Goal: Transaction & Acquisition: Book appointment/travel/reservation

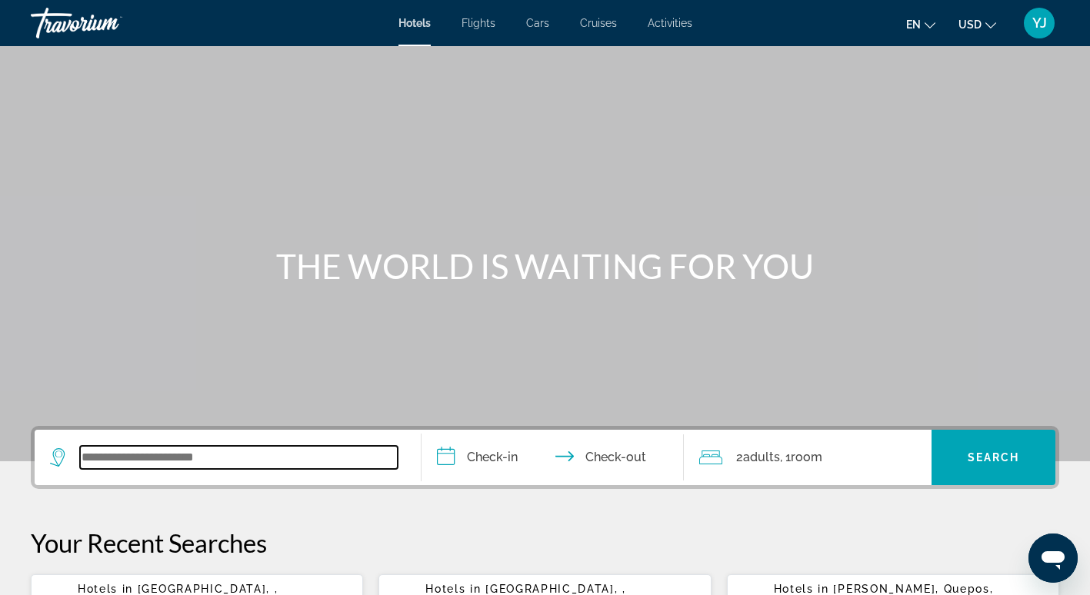
click at [88, 453] on input "Search widget" at bounding box center [239, 457] width 318 height 23
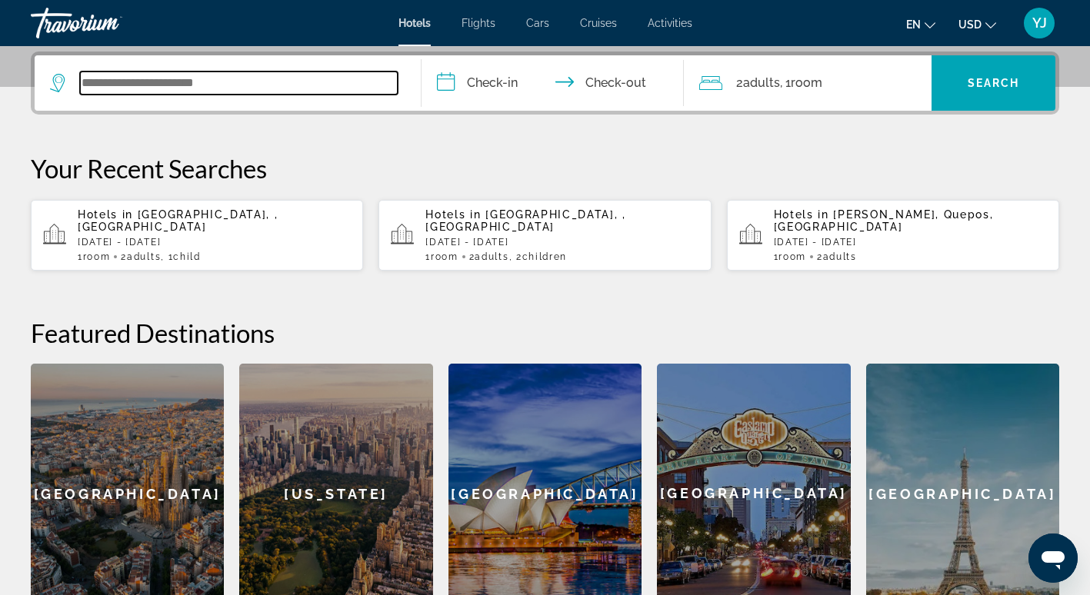
scroll to position [376, 0]
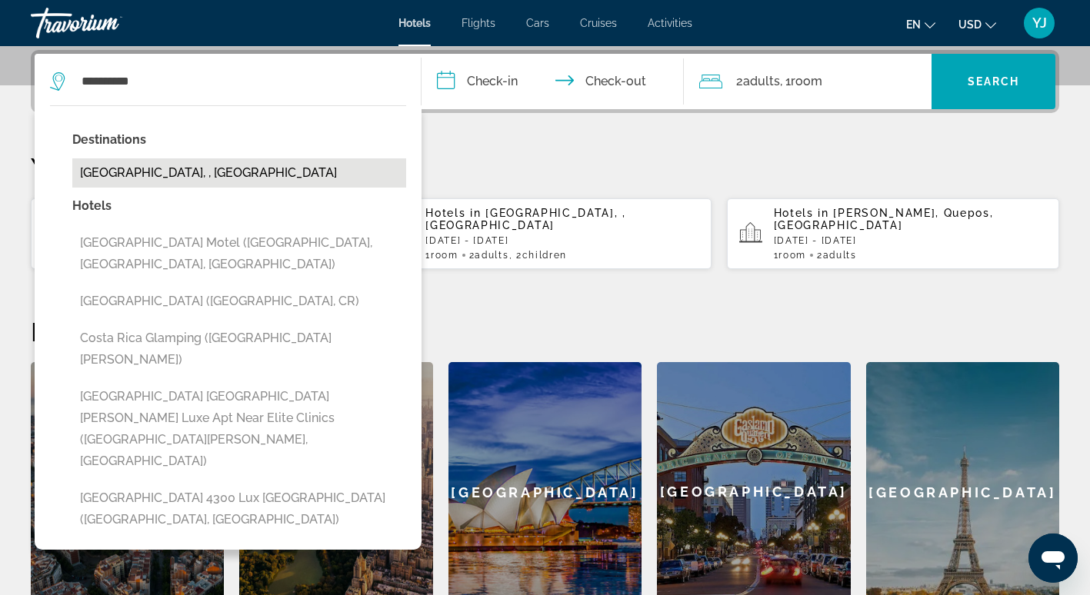
click at [191, 178] on button "[GEOGRAPHIC_DATA], , [GEOGRAPHIC_DATA]" at bounding box center [239, 172] width 334 height 29
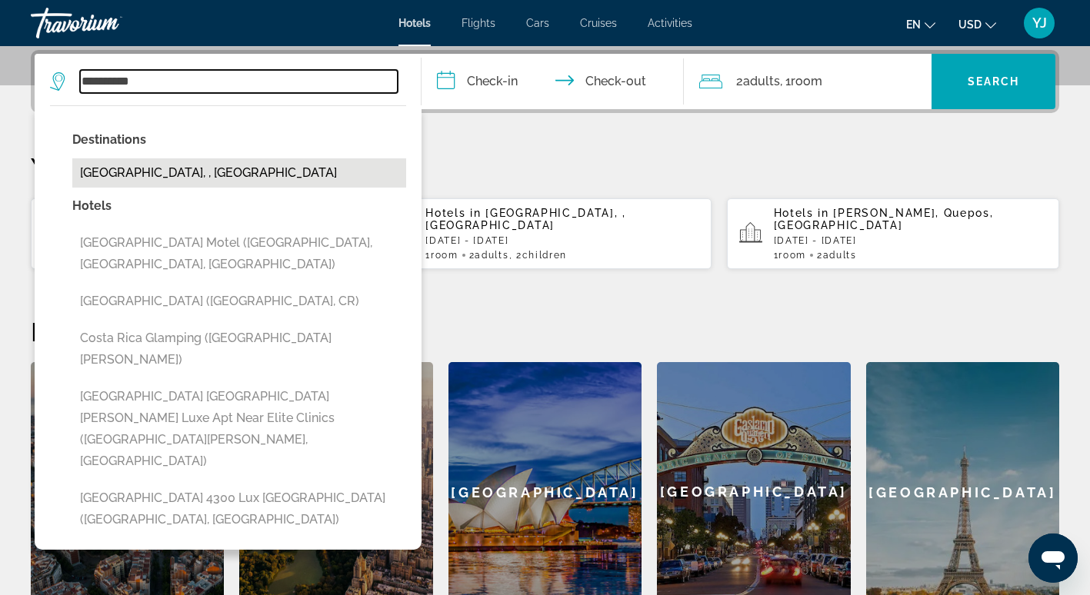
type input "**********"
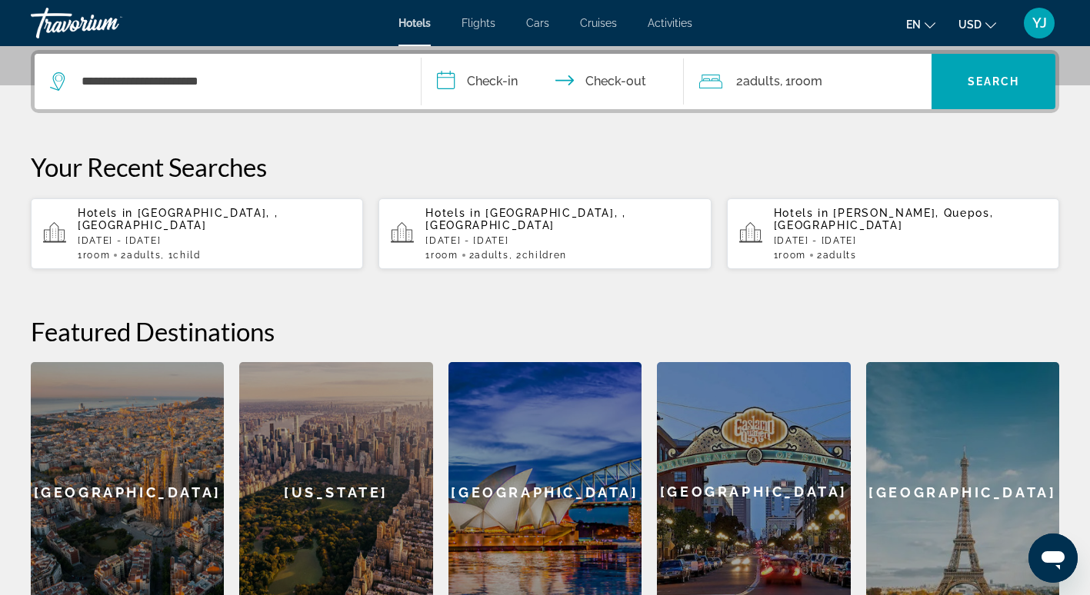
click at [478, 78] on input "**********" at bounding box center [555, 84] width 269 height 60
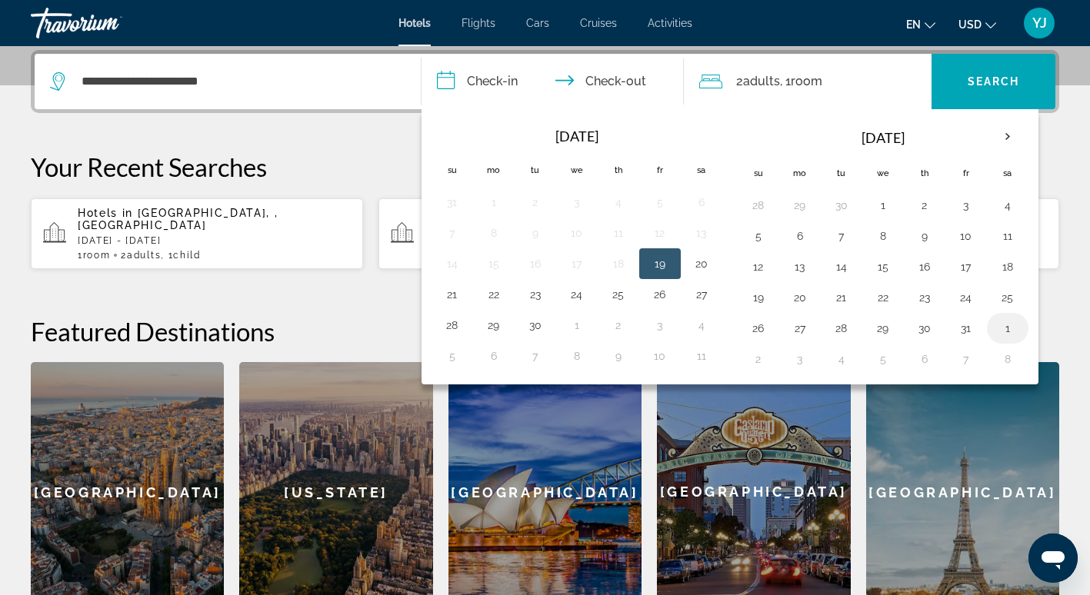
click at [1011, 331] on button "1" at bounding box center [1007, 329] width 25 height 22
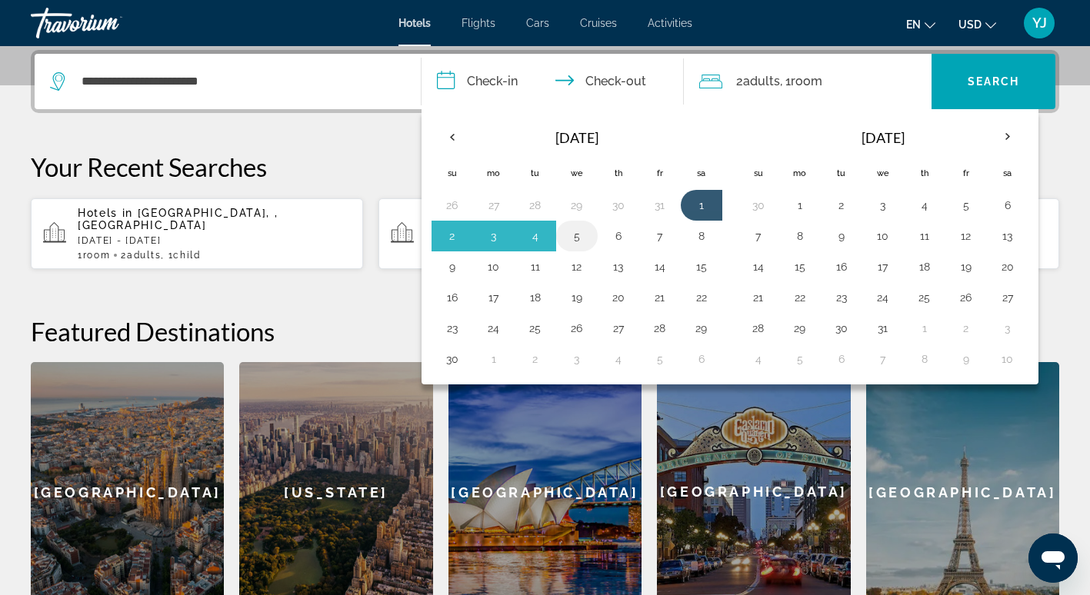
click at [573, 230] on button "5" at bounding box center [576, 236] width 25 height 22
type input "**********"
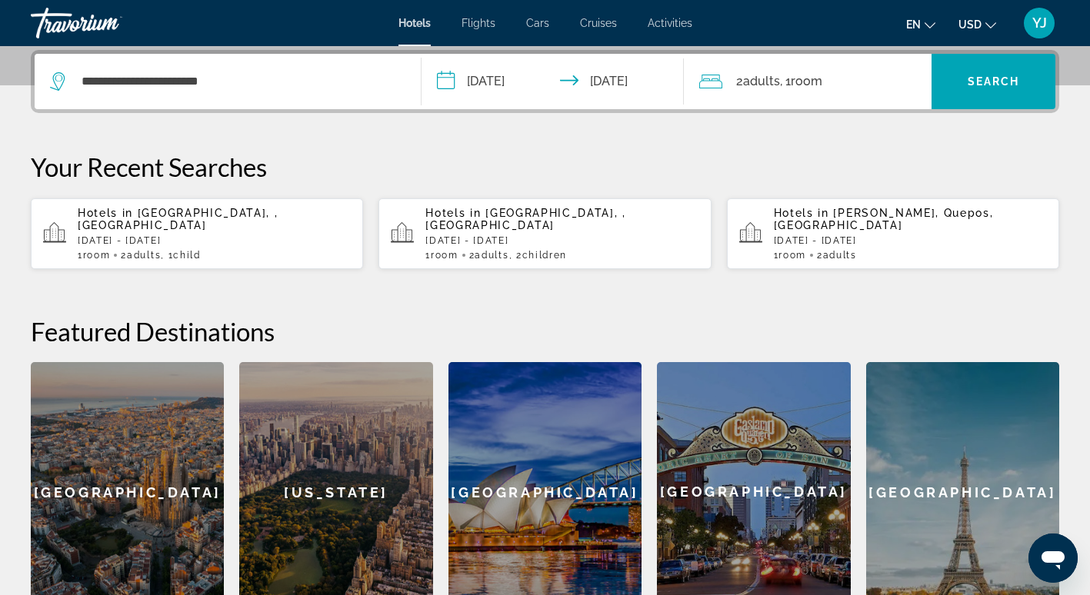
click at [791, 78] on span ", 1 Room rooms" at bounding box center [801, 82] width 42 height 22
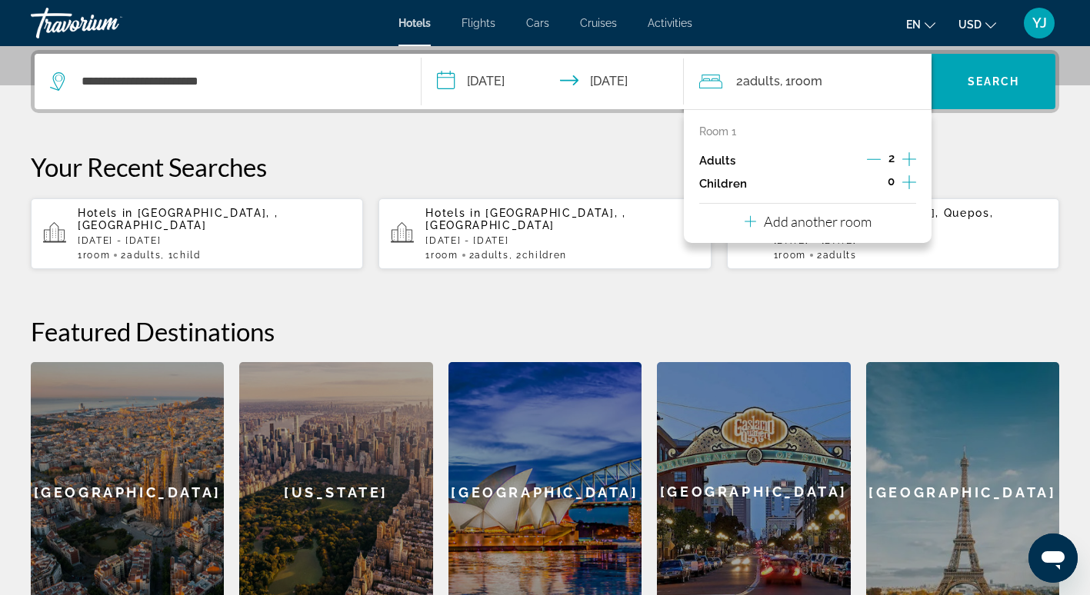
click at [900, 180] on div "0" at bounding box center [891, 183] width 50 height 23
click at [907, 178] on icon "Increment children" at bounding box center [909, 182] width 14 height 18
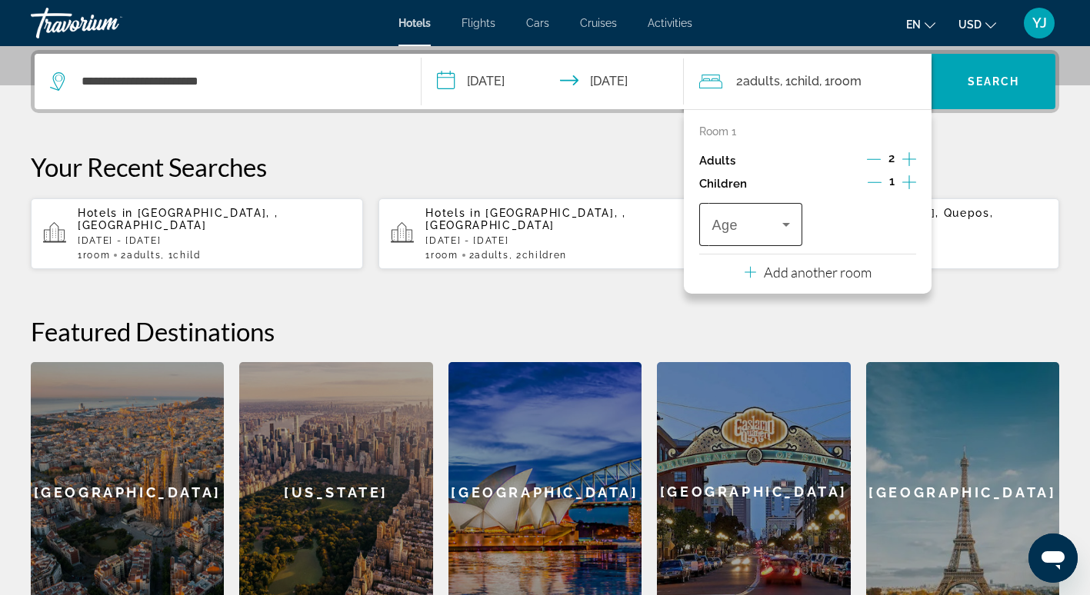
click at [734, 228] on span "Age" at bounding box center [724, 225] width 26 height 15
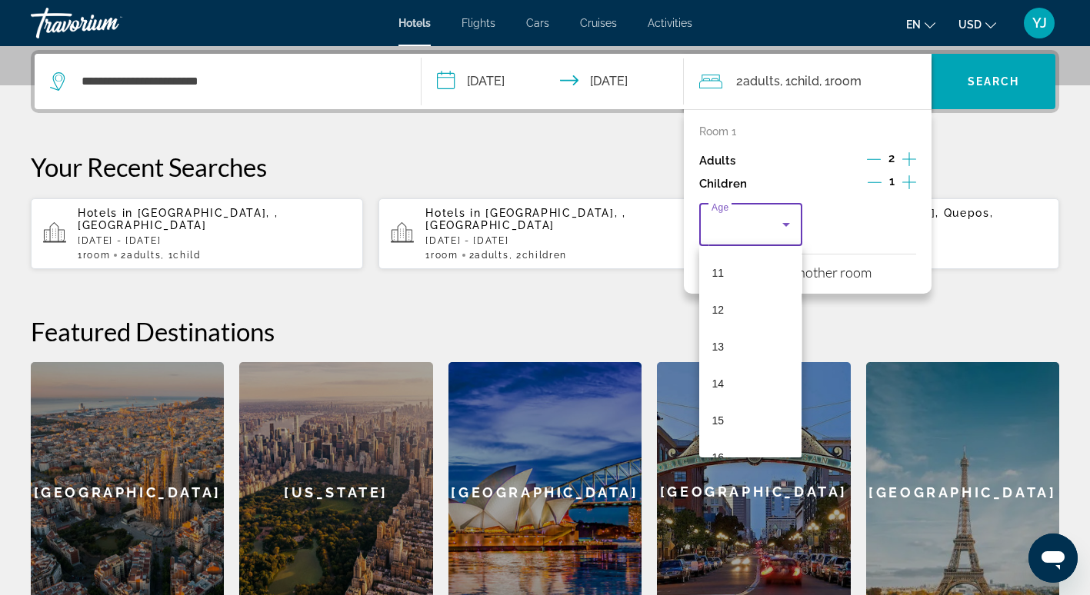
scroll to position [405, 0]
click at [731, 343] on mat-option "13" at bounding box center [750, 346] width 102 height 37
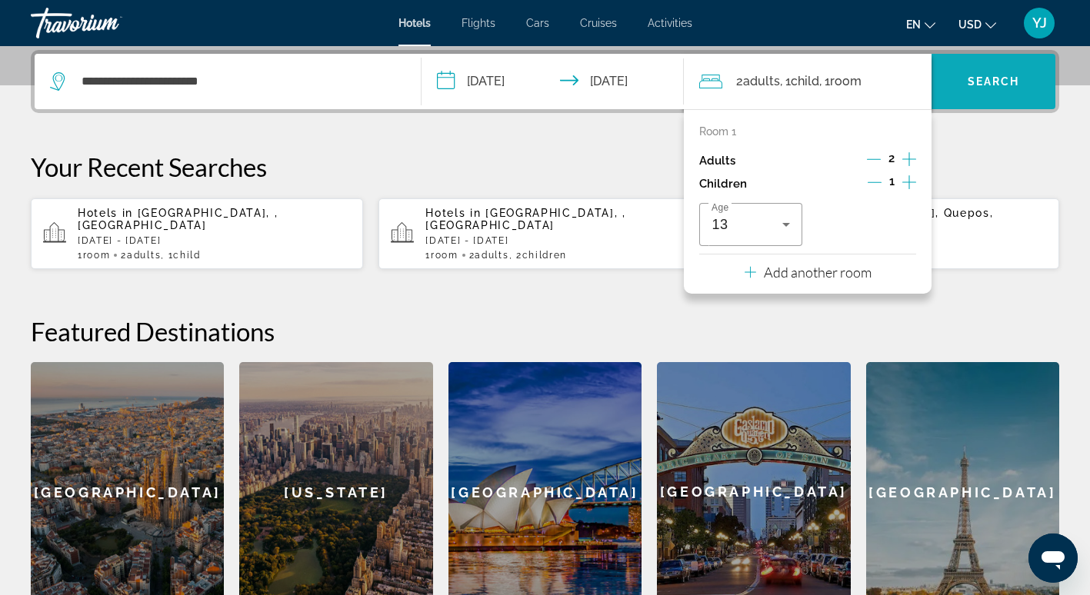
click at [985, 96] on span "Search widget" at bounding box center [993, 81] width 124 height 37
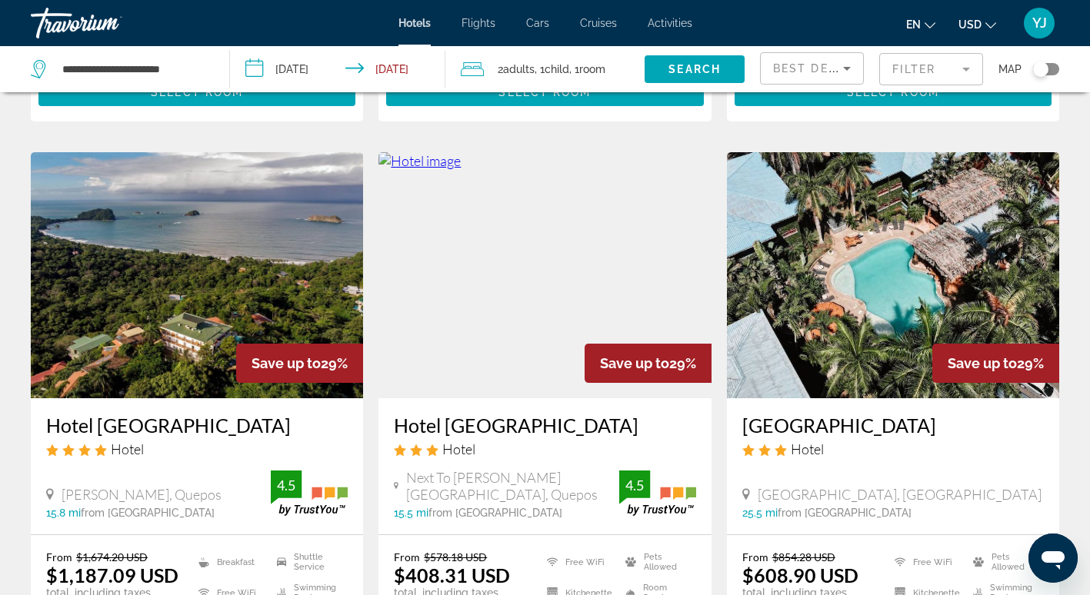
scroll to position [2123, 0]
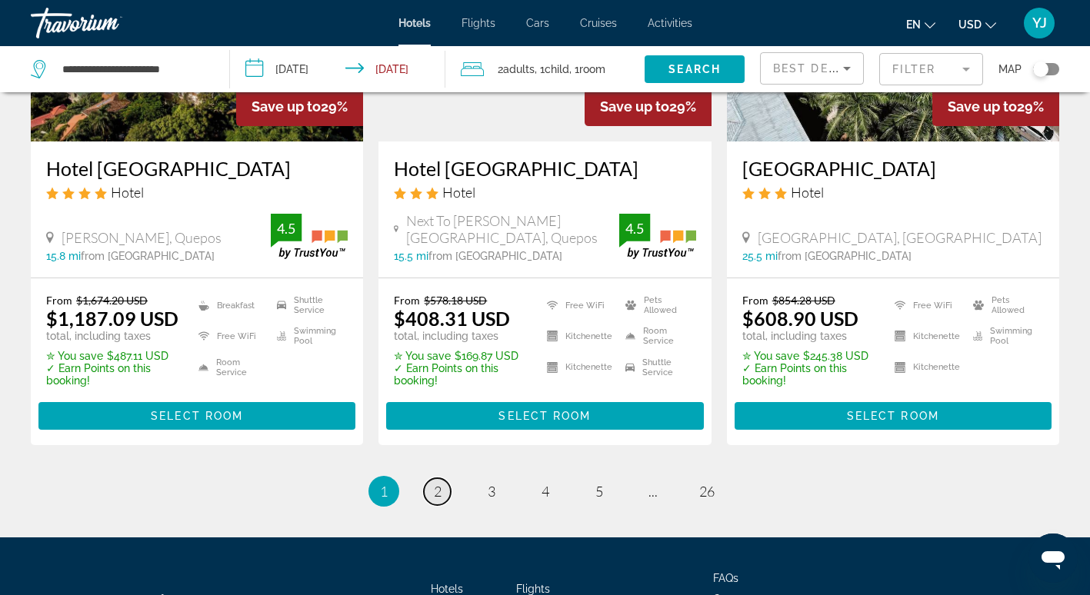
click at [435, 483] on span "2" at bounding box center [438, 491] width 8 height 17
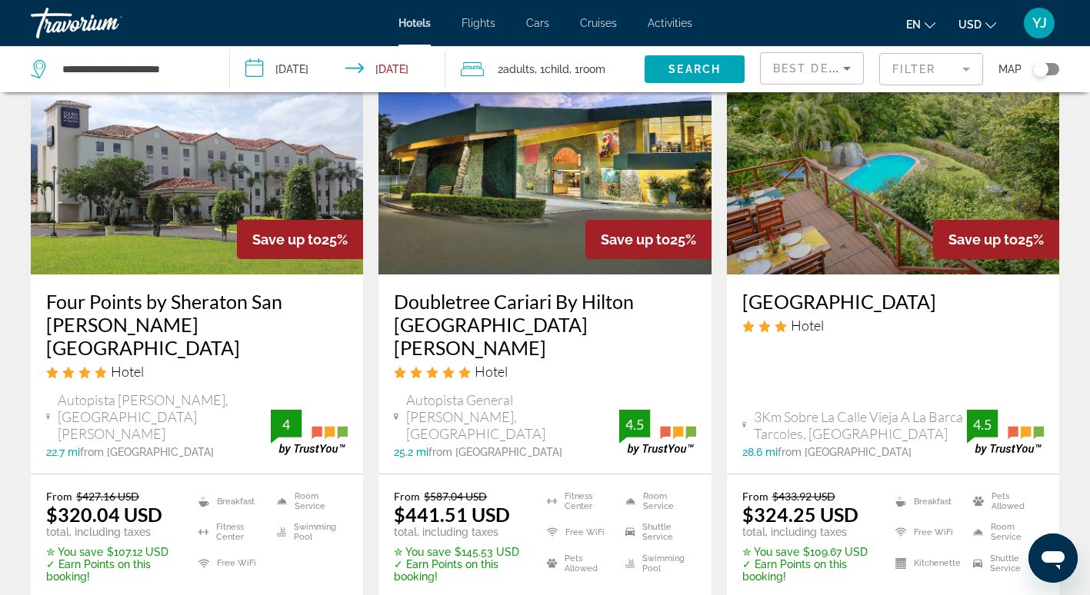
scroll to position [738, 0]
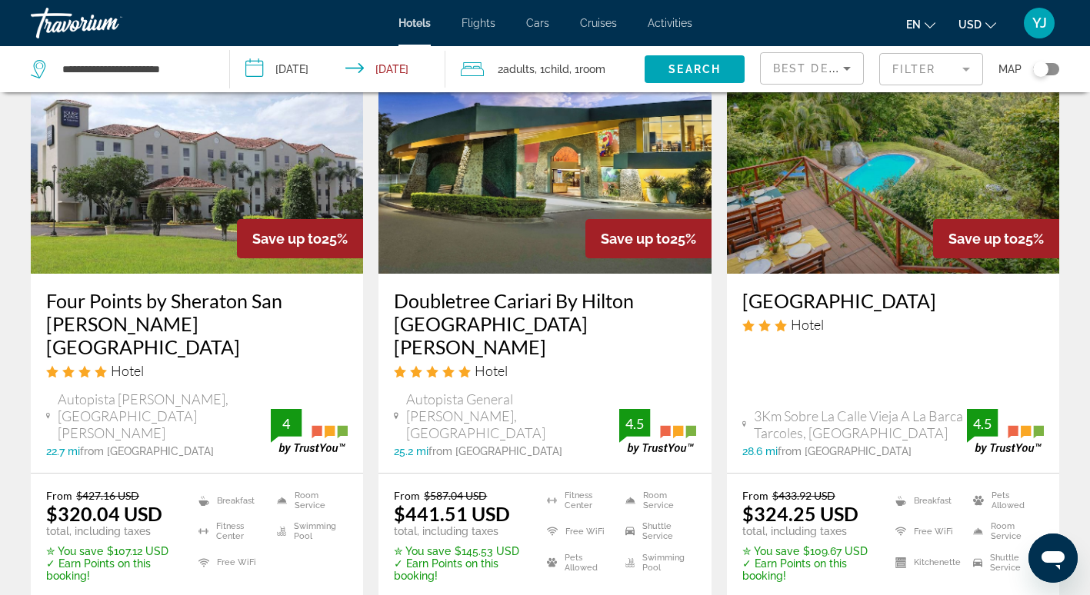
click at [877, 185] on img "Main content" at bounding box center [893, 151] width 332 height 246
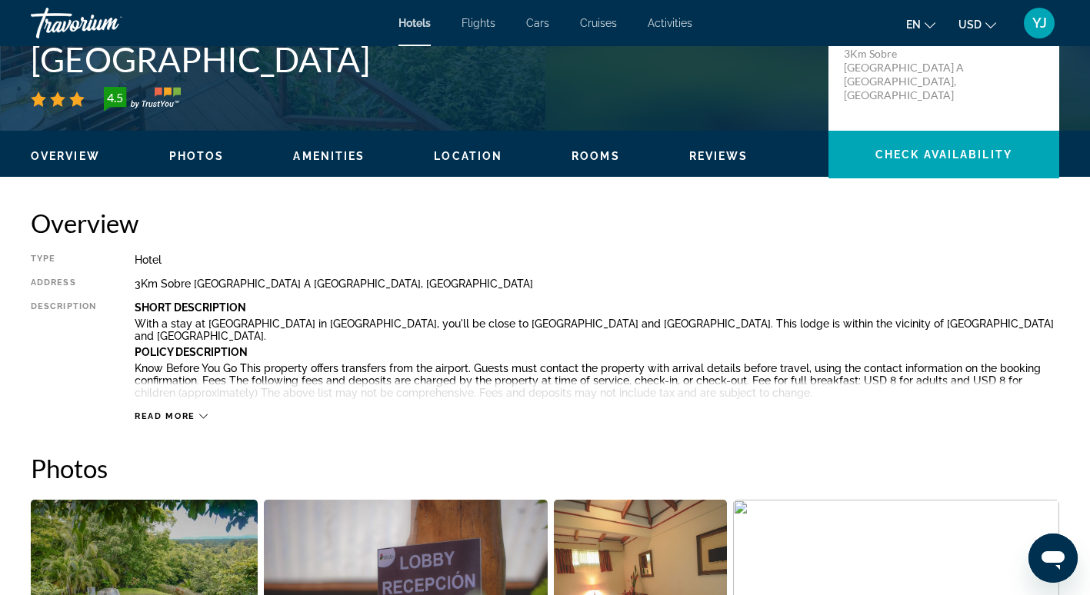
scroll to position [378, 0]
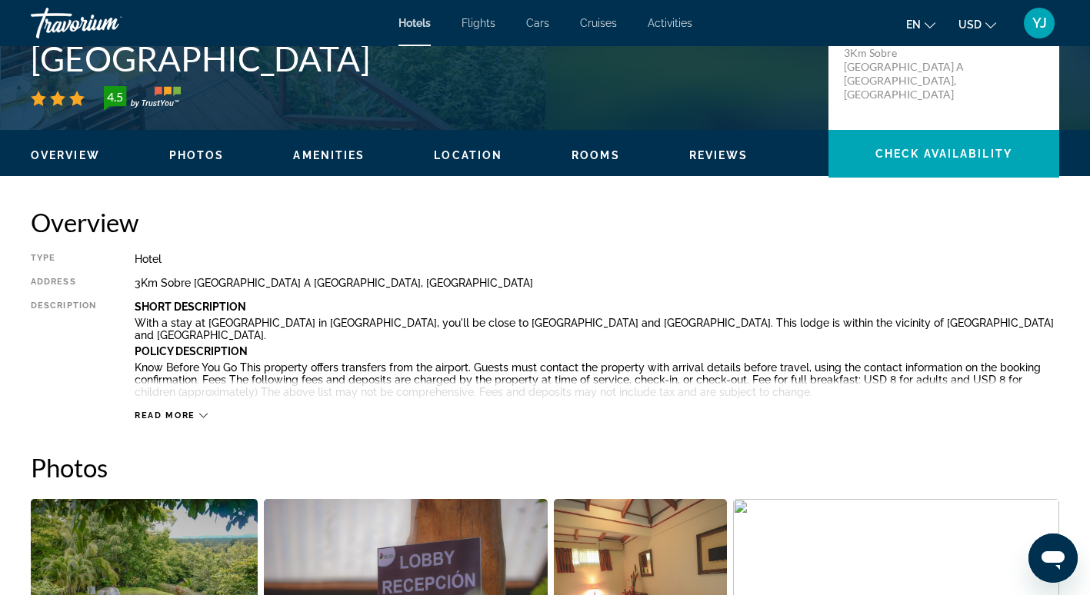
click at [175, 415] on span "Read more" at bounding box center [165, 416] width 61 height 10
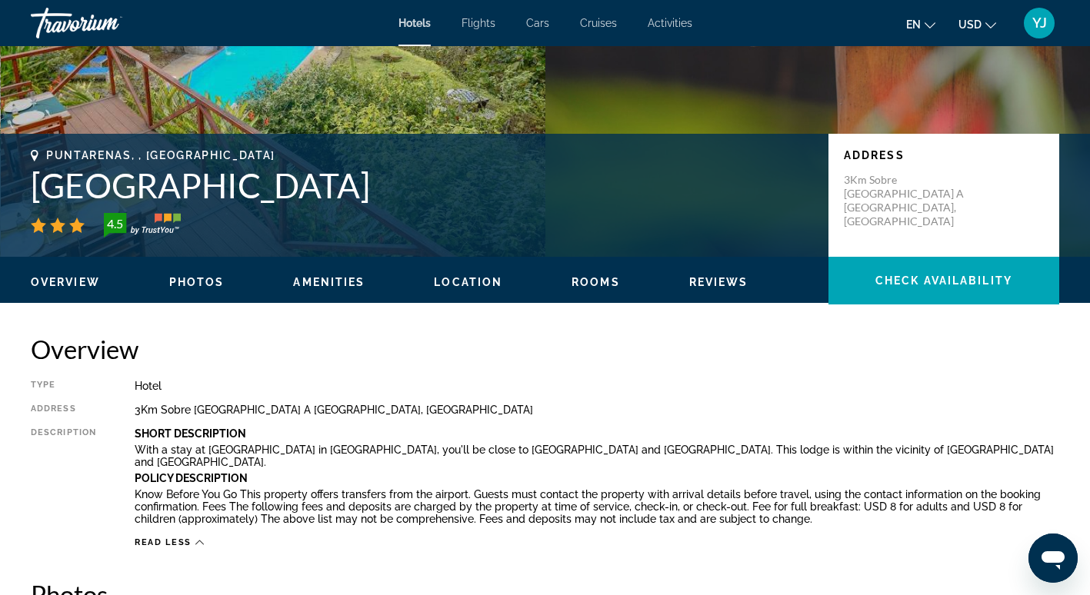
scroll to position [239, 0]
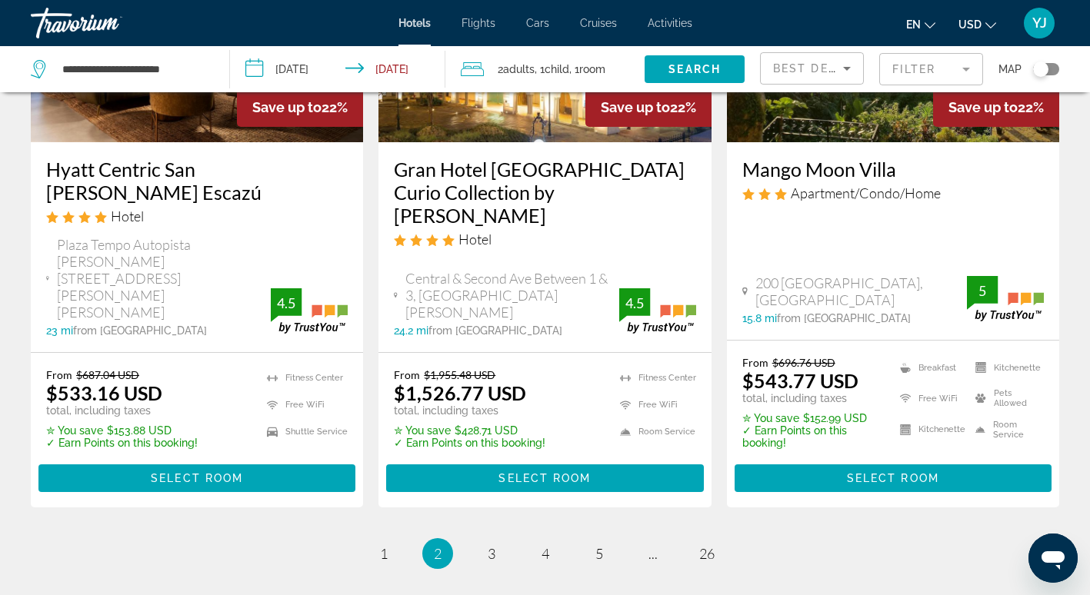
scroll to position [2128, 0]
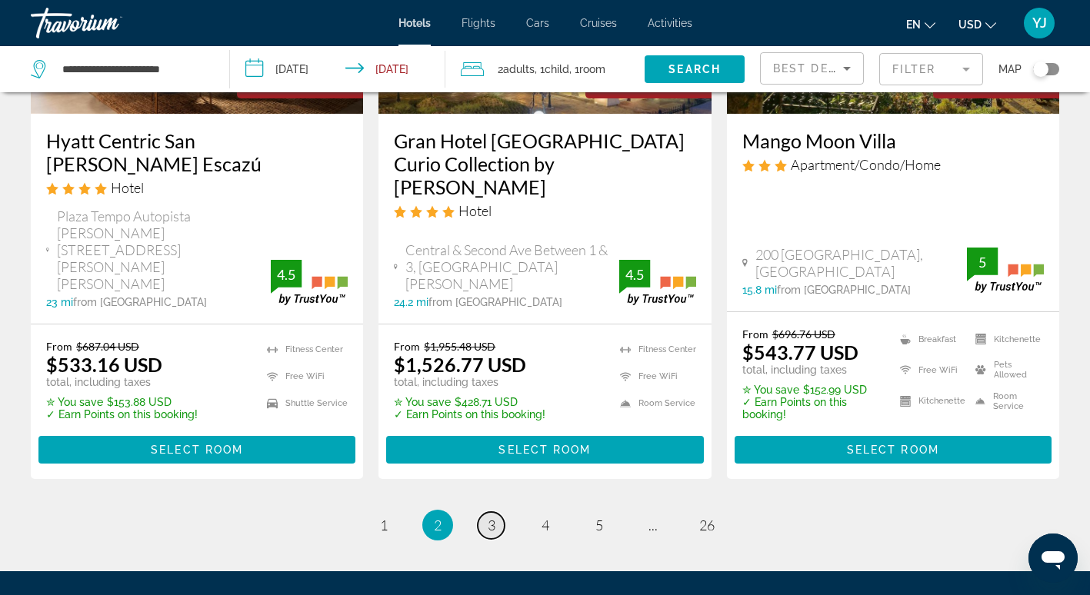
click at [492, 517] on span "3" at bounding box center [492, 525] width 8 height 17
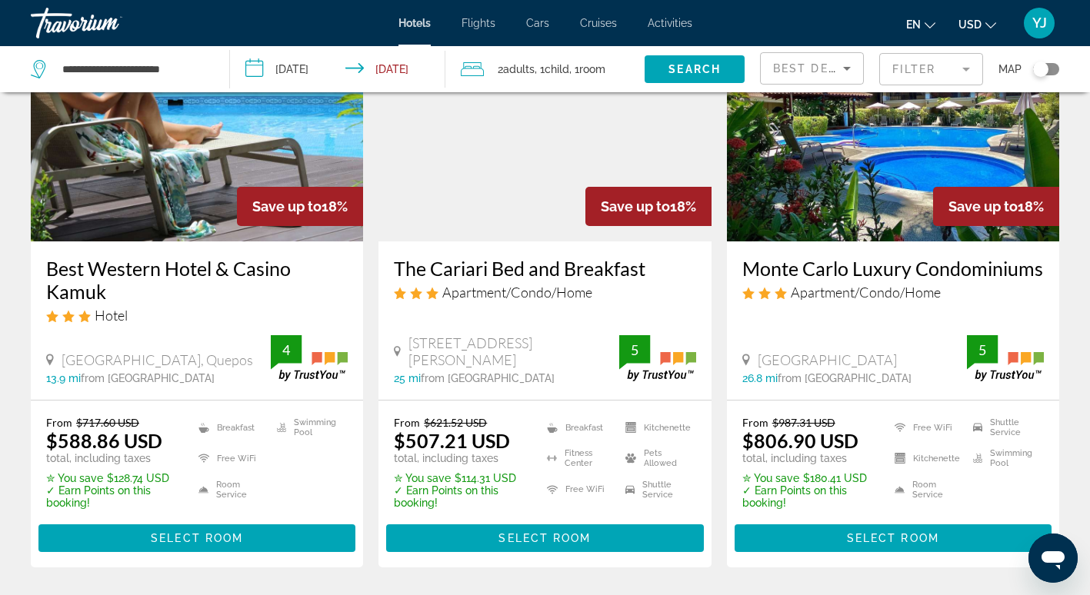
scroll to position [2131, 0]
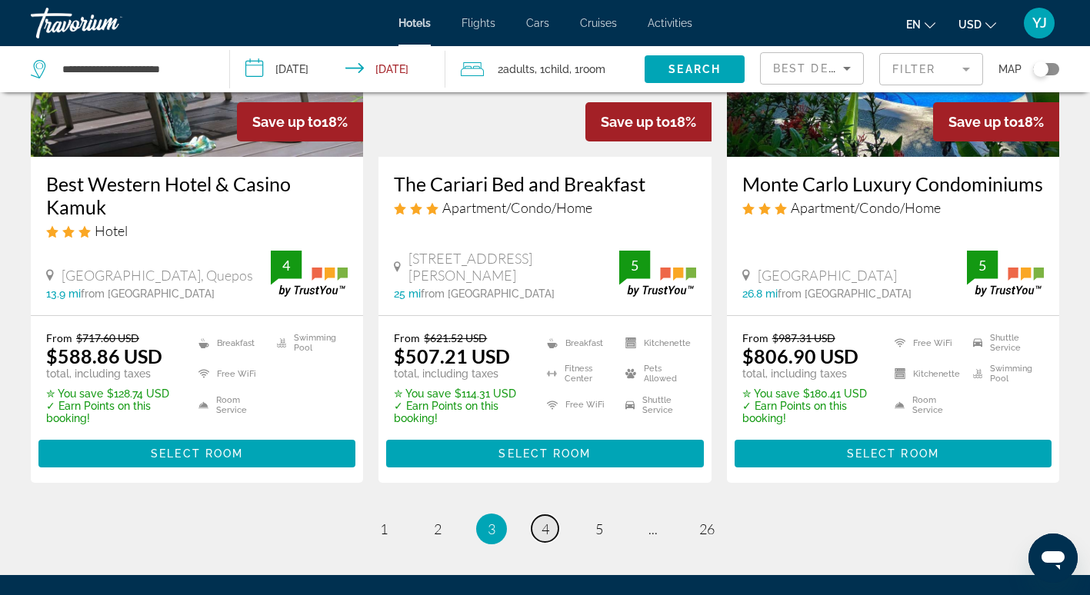
click at [541, 521] on span "4" at bounding box center [545, 529] width 8 height 17
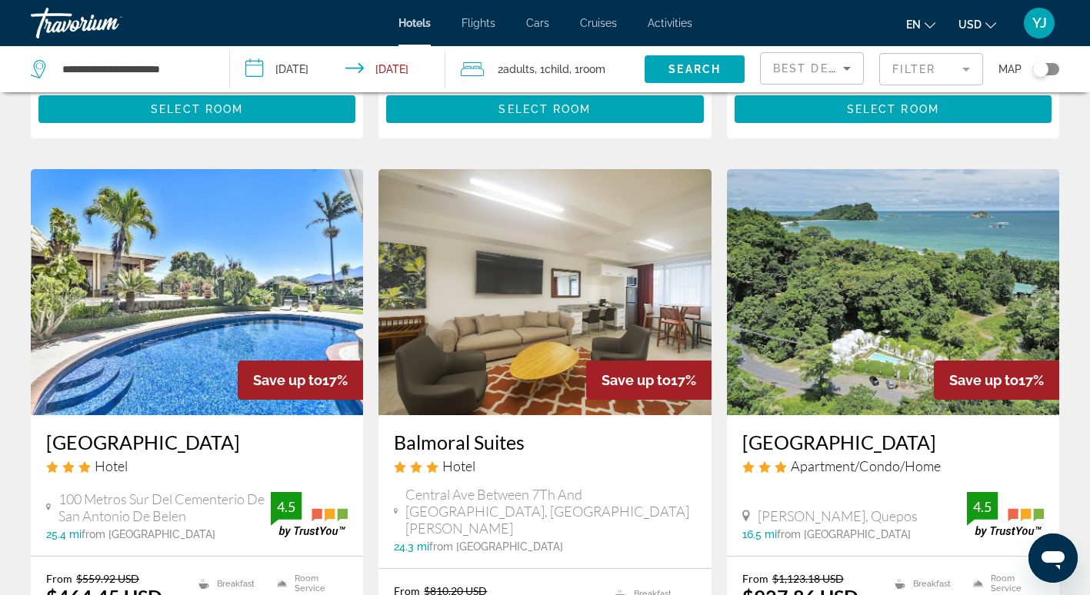
scroll to position [1282, 0]
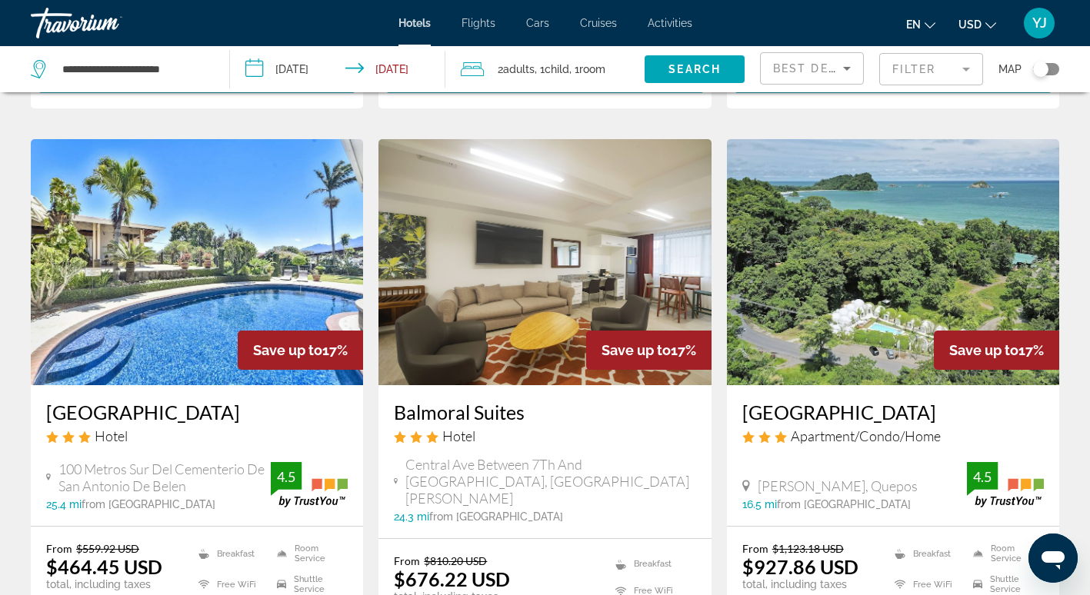
click at [95, 401] on h3 "[GEOGRAPHIC_DATA]" at bounding box center [196, 412] width 301 height 23
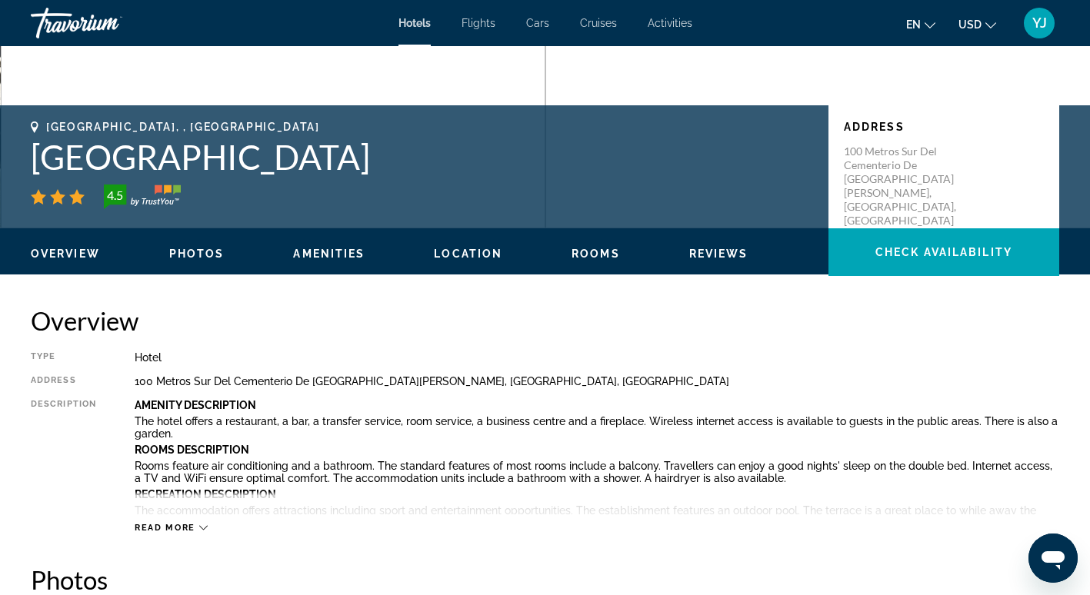
scroll to position [281, 0]
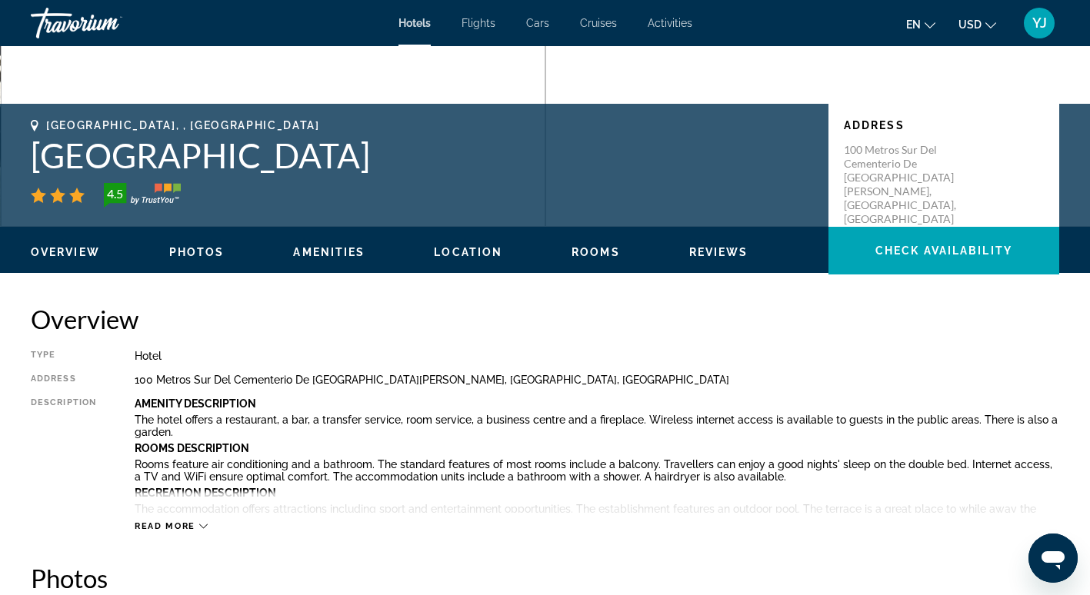
click at [176, 524] on span "Read more" at bounding box center [165, 526] width 61 height 10
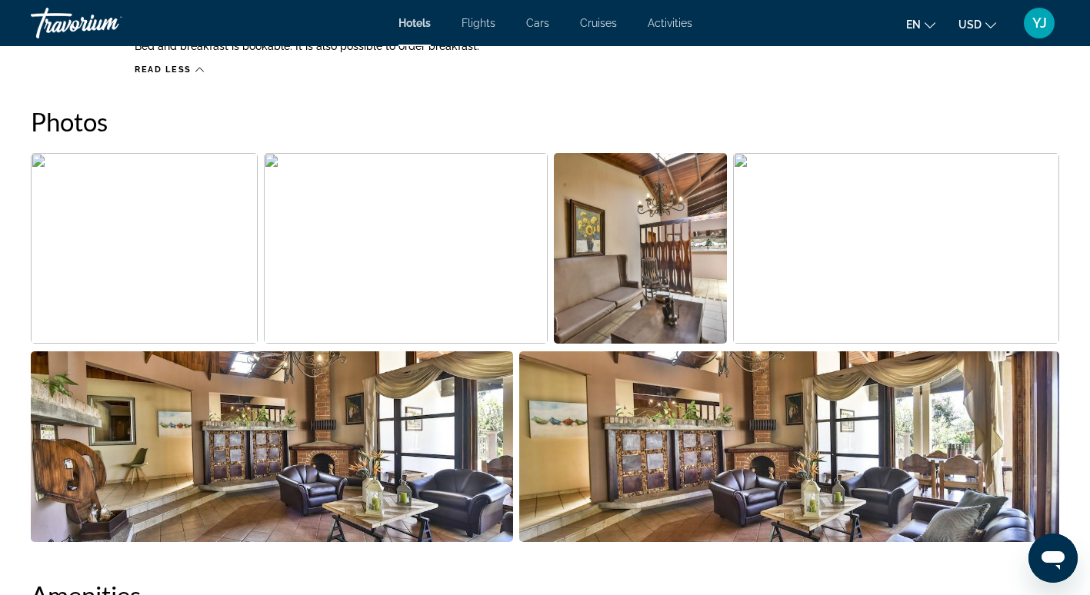
scroll to position [787, 0]
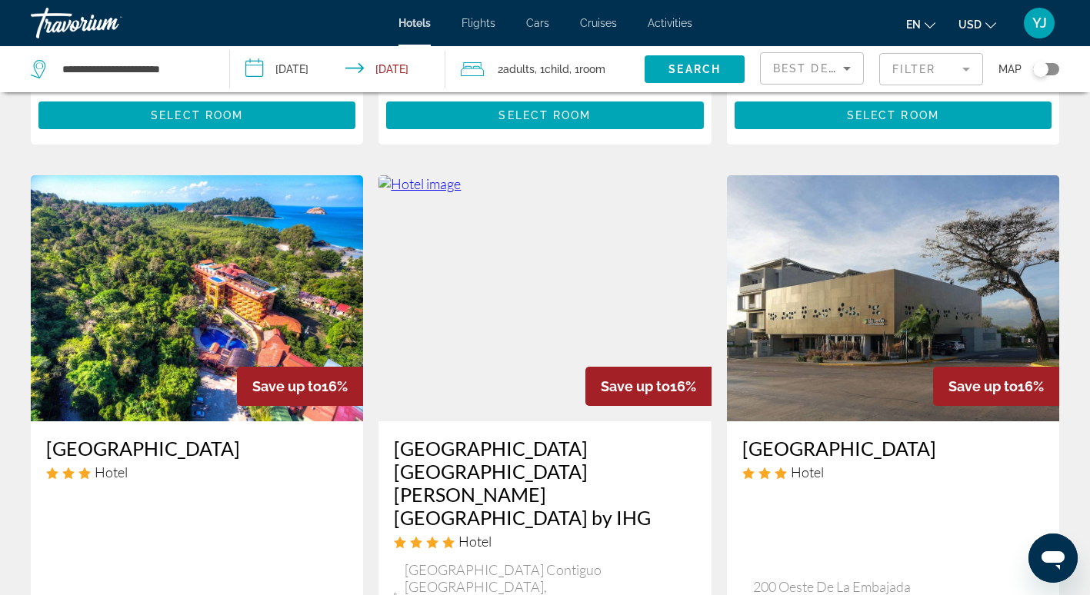
scroll to position [1832, 0]
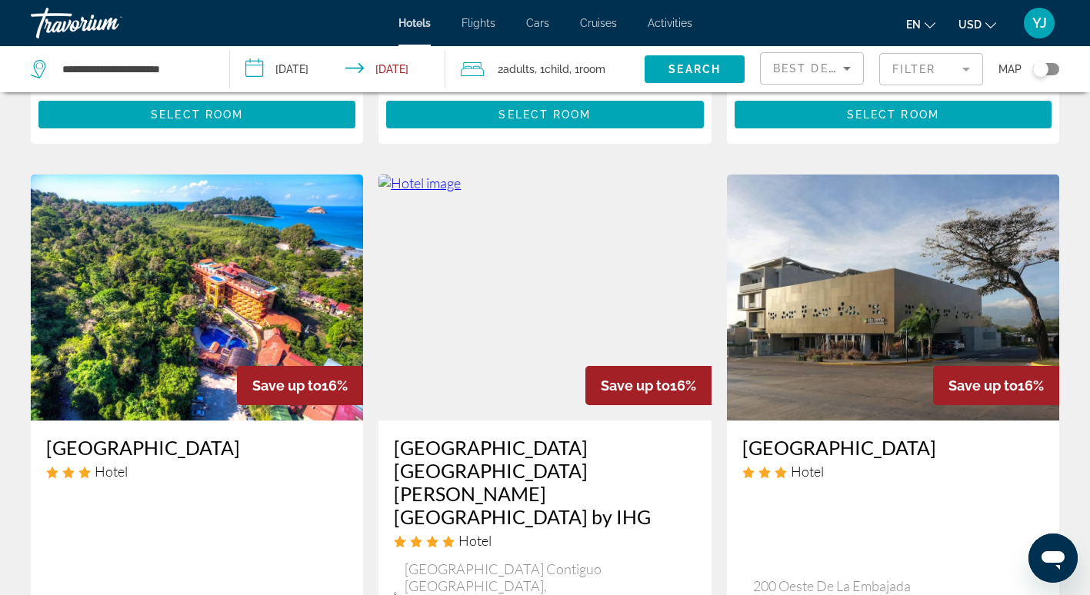
click at [128, 436] on h3 "[GEOGRAPHIC_DATA]" at bounding box center [196, 447] width 301 height 23
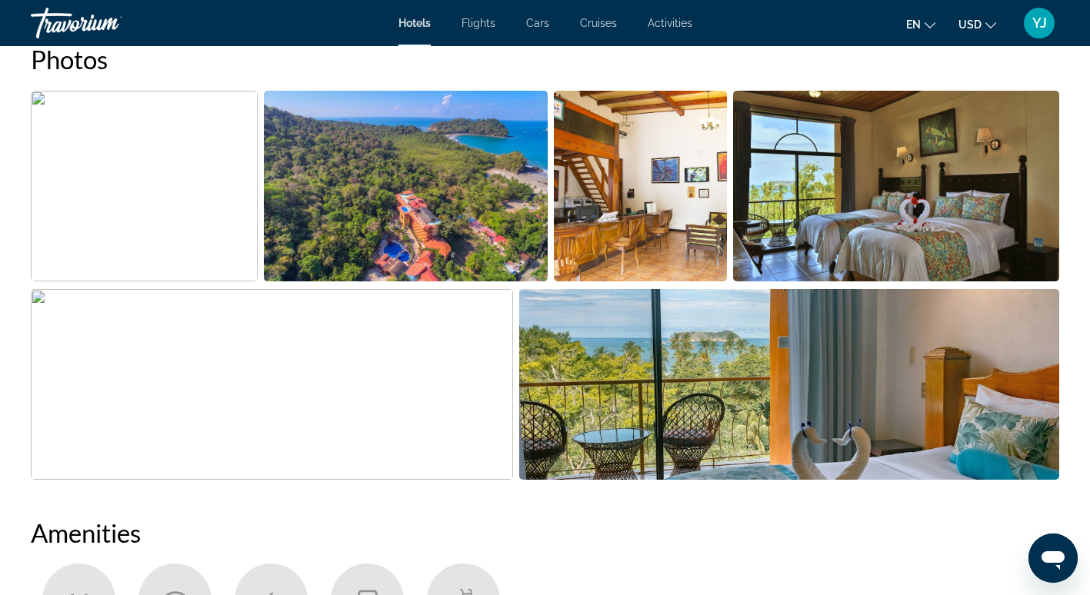
scroll to position [799, 0]
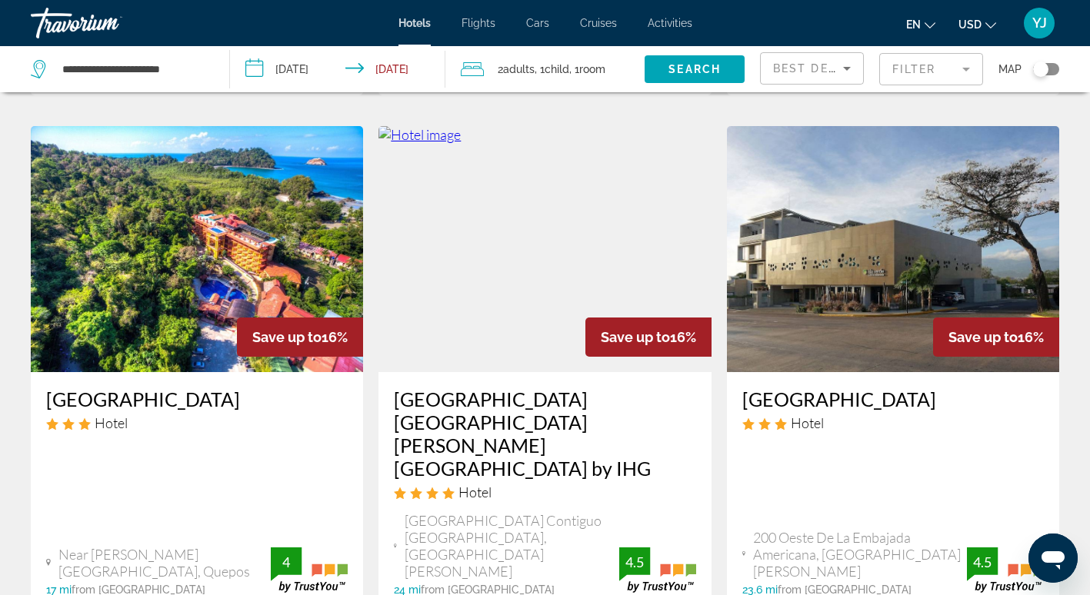
scroll to position [2130, 0]
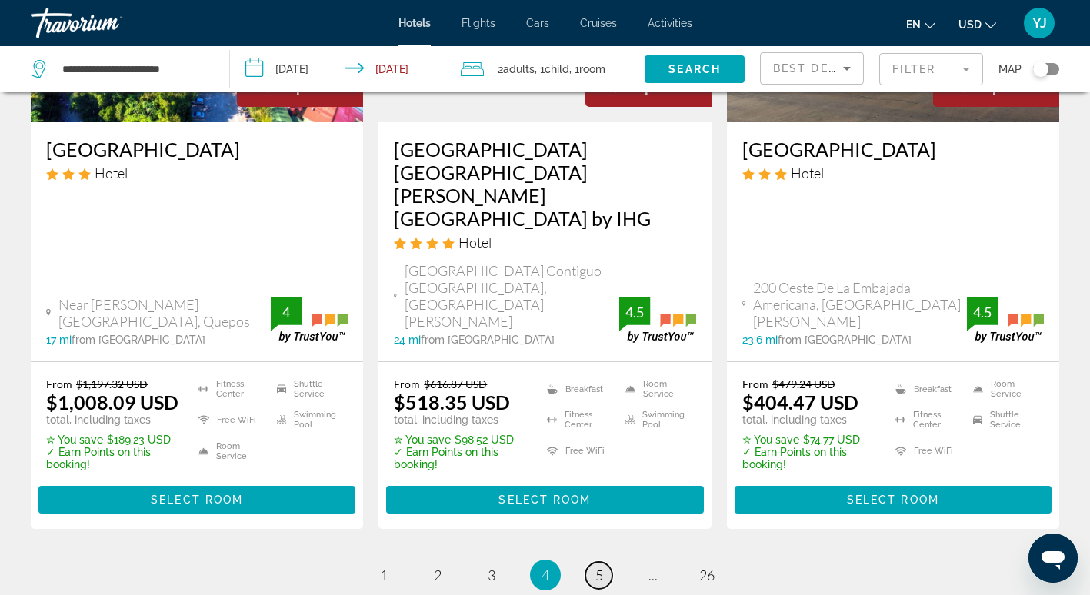
click at [601, 567] on span "5" at bounding box center [599, 575] width 8 height 17
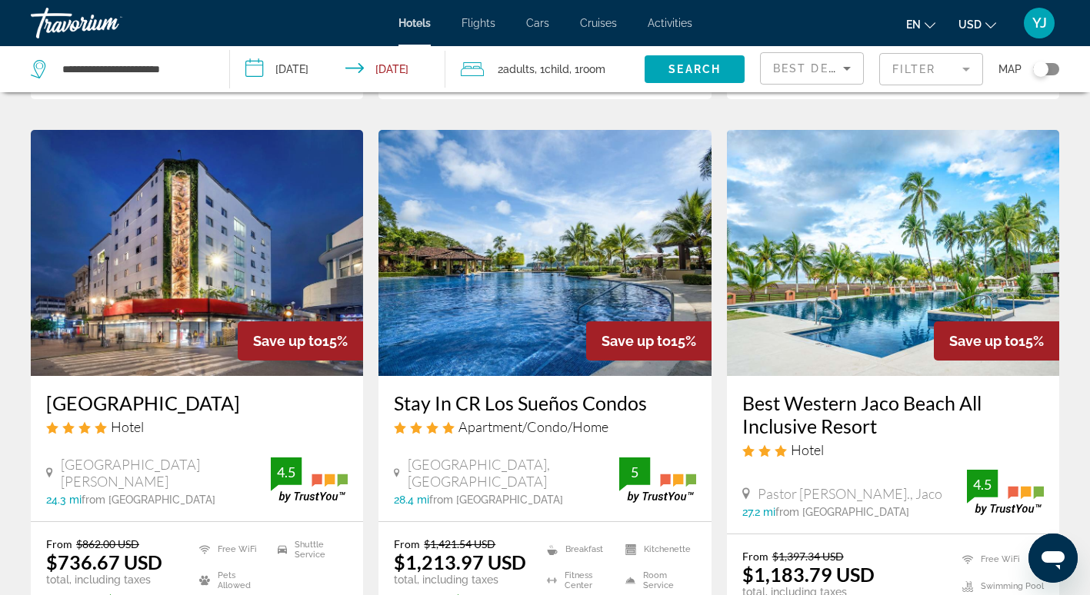
scroll to position [632, 0]
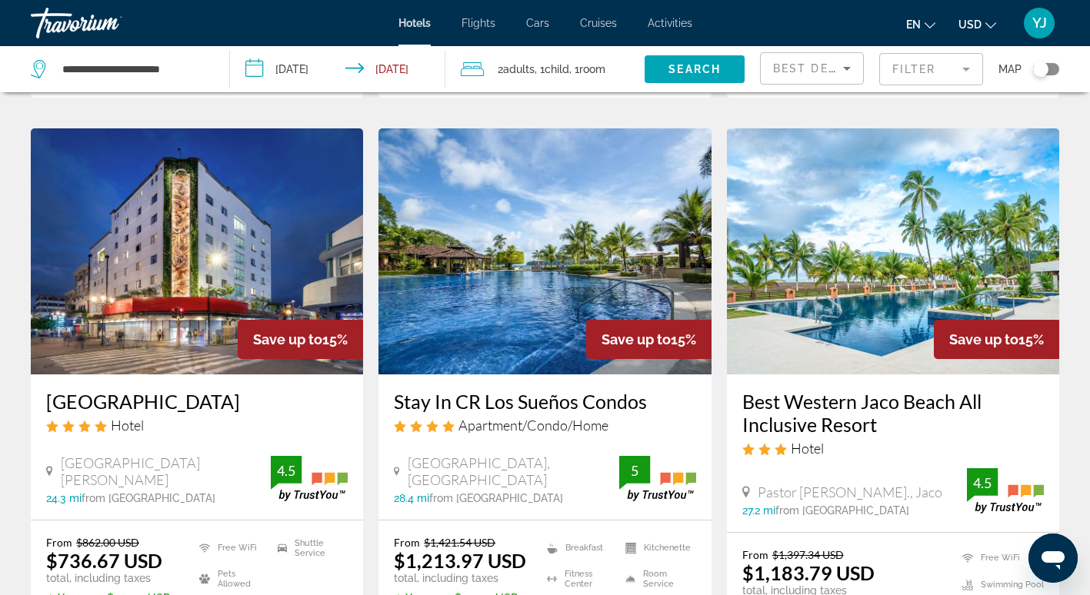
click at [869, 390] on h3 "Best Western Jaco Beach All Inclusive Resort" at bounding box center [892, 413] width 301 height 46
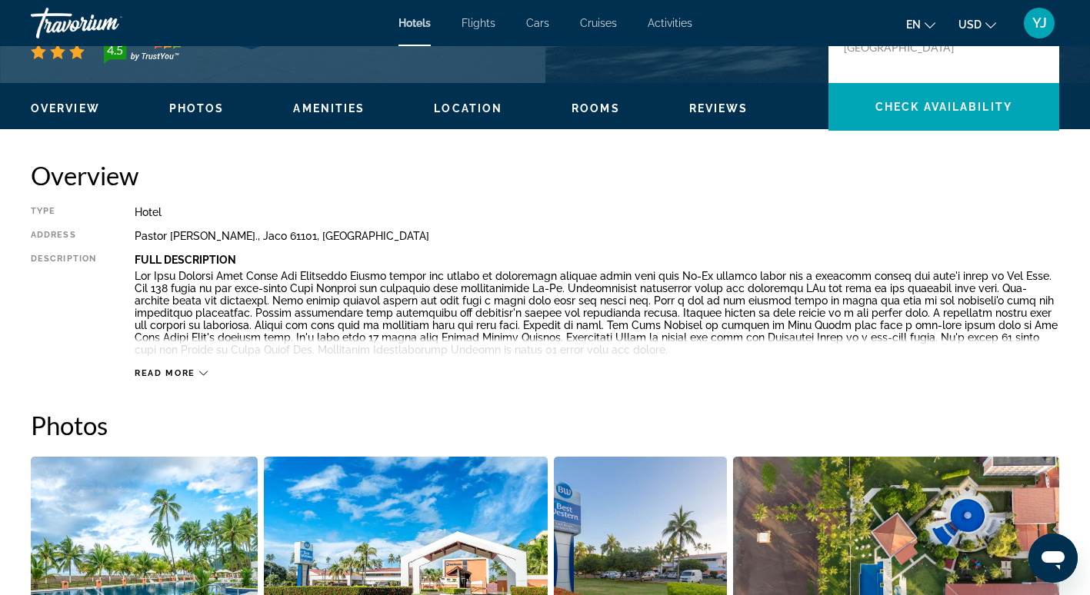
scroll to position [424, 0]
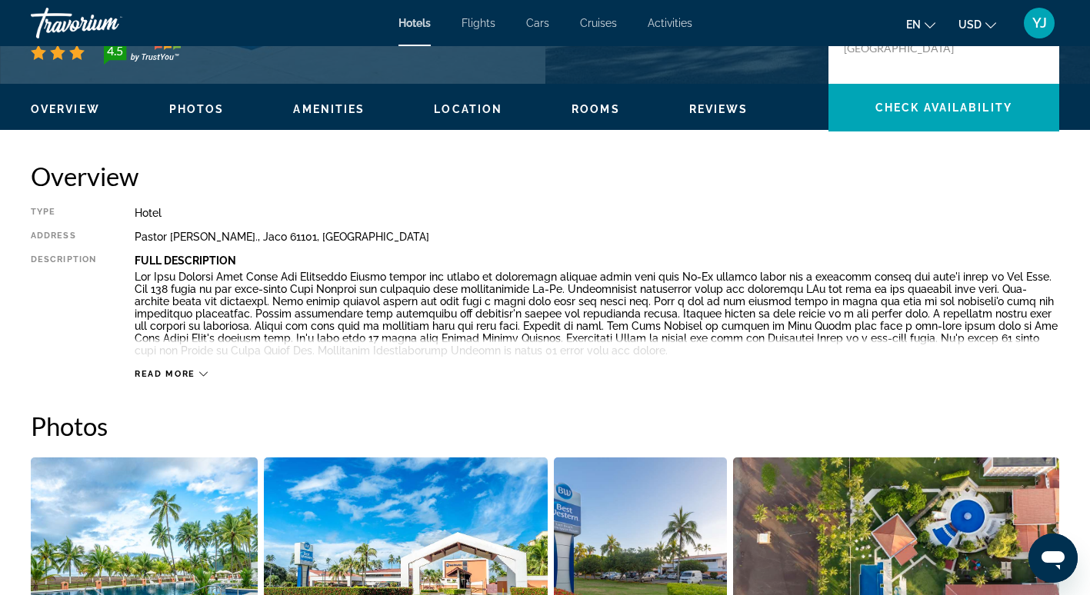
click at [156, 534] on img "Open full-screen image slider" at bounding box center [144, 553] width 227 height 191
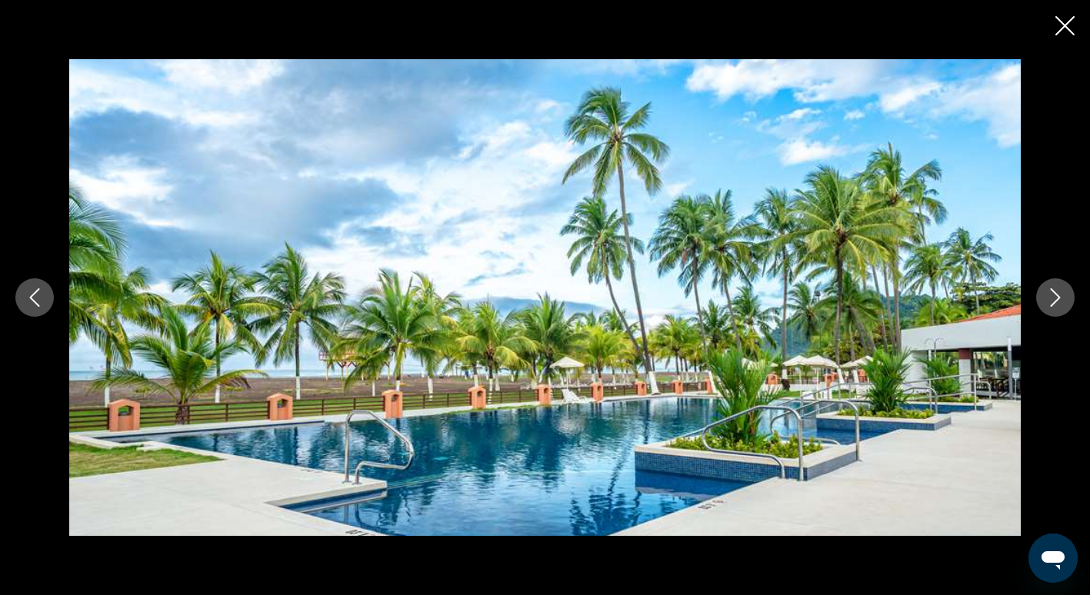
click at [1047, 301] on icon "Next image" at bounding box center [1055, 297] width 18 height 18
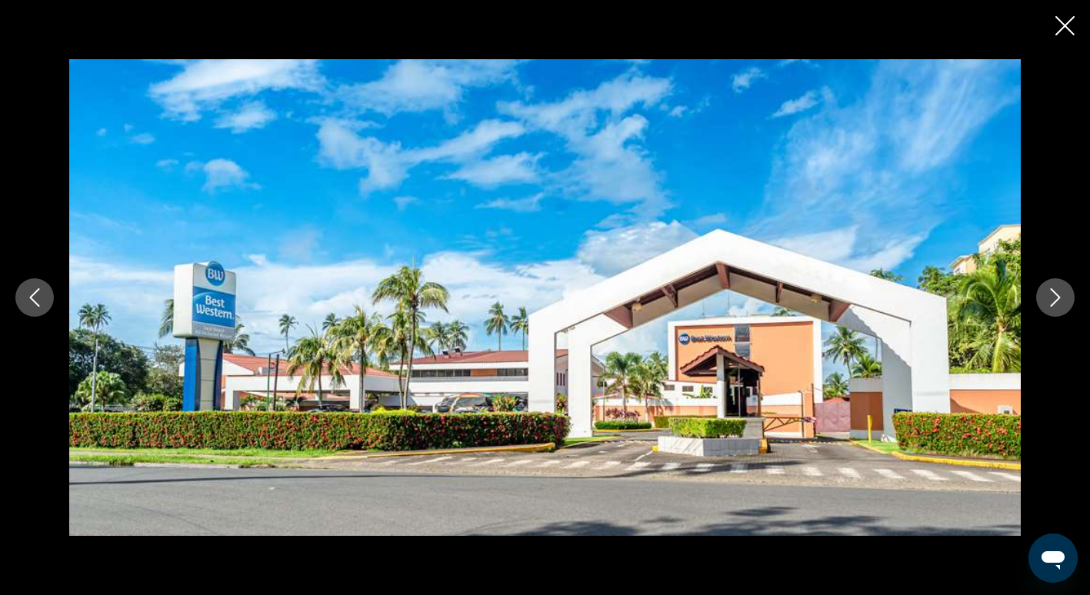
click at [1047, 301] on icon "Next image" at bounding box center [1055, 297] width 18 height 18
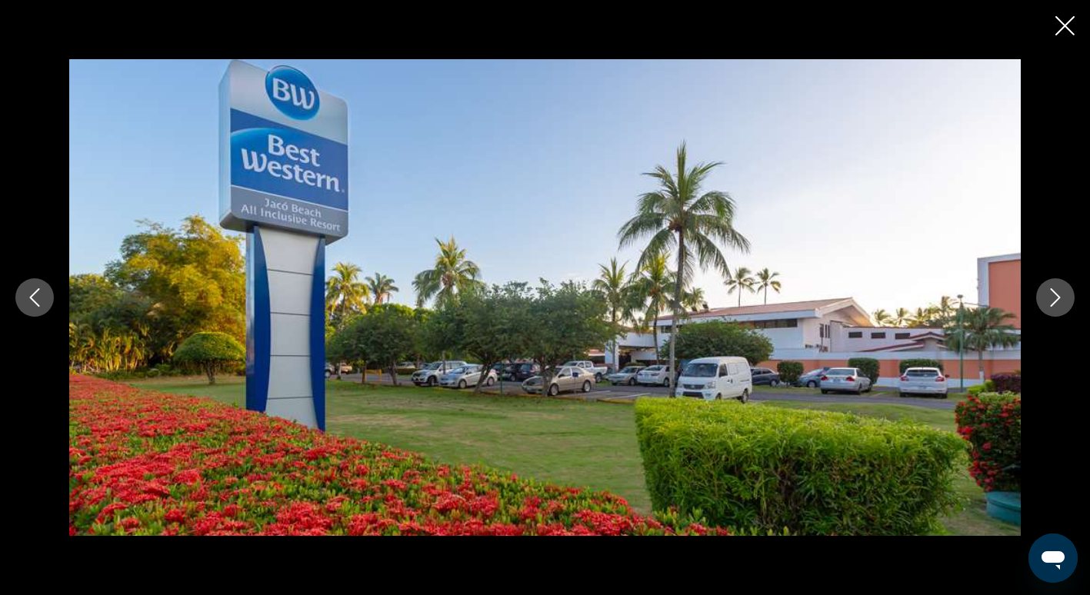
click at [1047, 301] on icon "Next image" at bounding box center [1055, 297] width 18 height 18
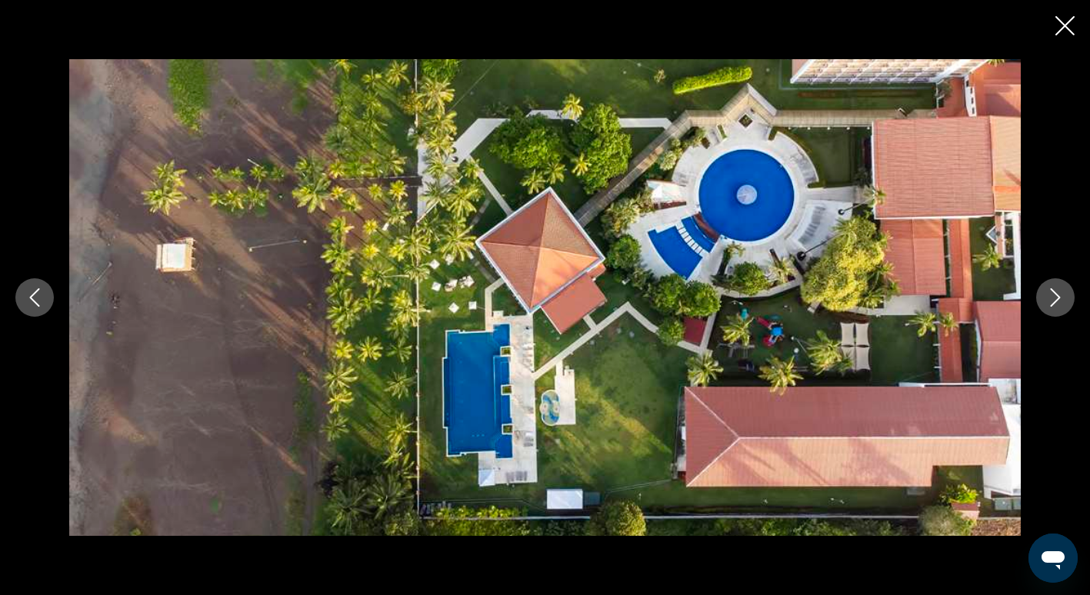
click at [1047, 301] on icon "Next image" at bounding box center [1055, 297] width 18 height 18
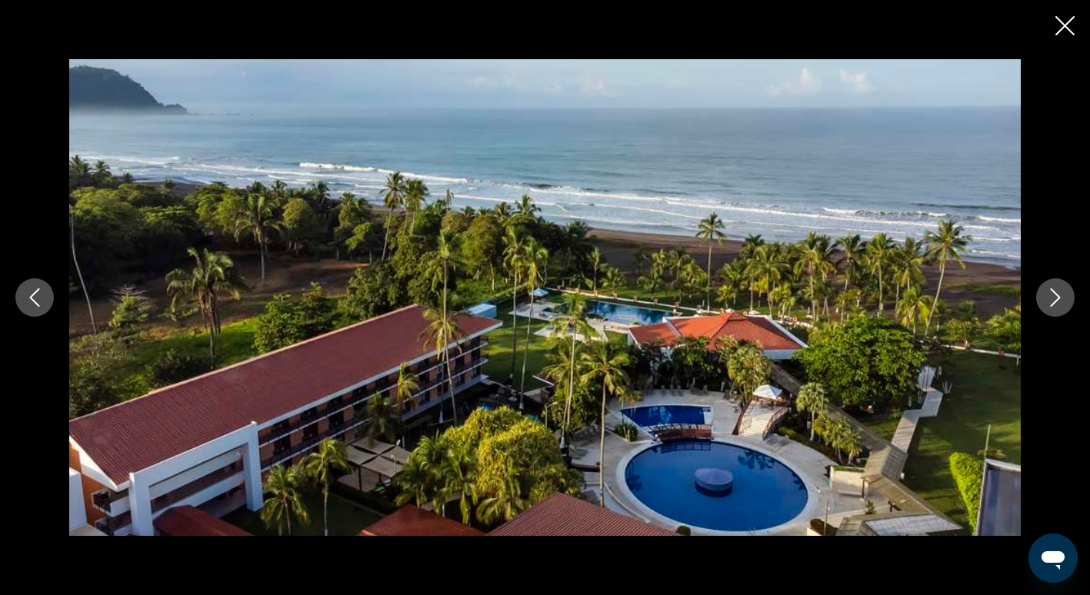
click at [1047, 301] on icon "Next image" at bounding box center [1055, 297] width 18 height 18
